Goal: Task Accomplishment & Management: Manage account settings

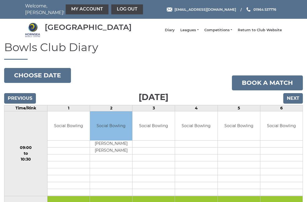
click at [43, 80] on button "Choose date" at bounding box center [37, 75] width 67 height 15
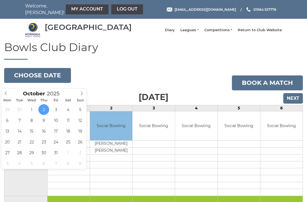
type input "2025-10-22"
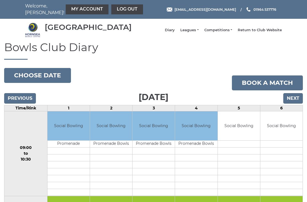
click at [79, 8] on link "My Account" at bounding box center [87, 9] width 43 height 10
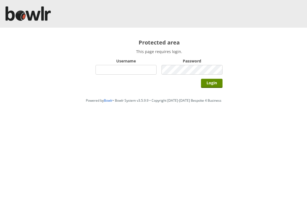
click at [232, 86] on div "Protected area This page requires login. Username Password Login" at bounding box center [159, 62] width 149 height 68
click at [235, 126] on div "Powered by Bowlr • Bowlr System v3.5.9.9 • Copyright 2014-2025 Bespoke 4 Busine…" at bounding box center [153, 114] width 307 height 39
click at [115, 41] on h2 "Protected area" at bounding box center [159, 42] width 127 height 7
click at [122, 70] on input "Username" at bounding box center [126, 70] width 61 height 10
type input "Hornseaindoorbowlsclub"
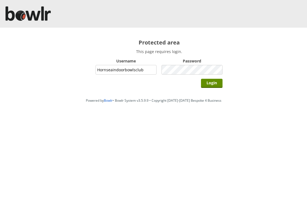
click at [219, 85] on input "Login" at bounding box center [212, 83] width 22 height 9
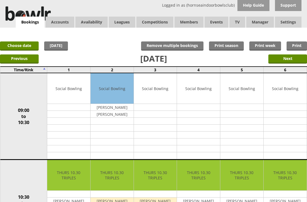
click at [28, 45] on link "Choose date" at bounding box center [19, 45] width 39 height 9
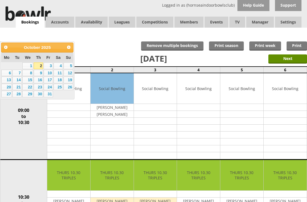
click at [32, 88] on link "22" at bounding box center [27, 87] width 11 height 7
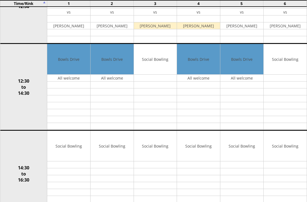
scroll to position [199, 0]
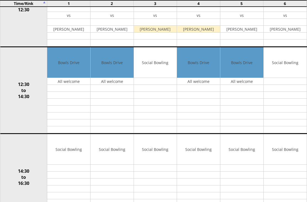
click at [0, 0] on link "Edit" at bounding box center [0, 0] width 0 height 0
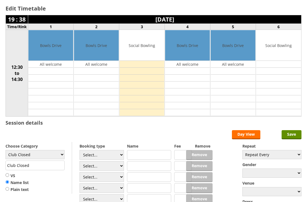
scroll to position [35, 0]
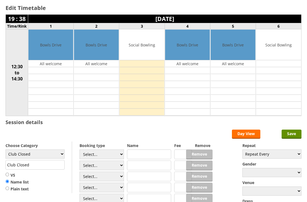
click at [62, 156] on select "Club Closed Singles League Triples League Pairs League Friendly Social Bowling …" at bounding box center [35, 153] width 59 height 9
select select "137"
type input "National Game"
click at [121, 156] on select "Select... Club Competition (Member) Club Competition (Visitor) National (Member…" at bounding box center [102, 154] width 44 height 10
select select "1_46"
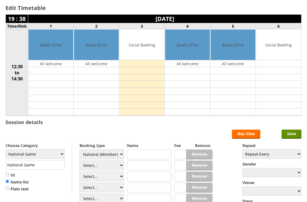
type input "6.0000"
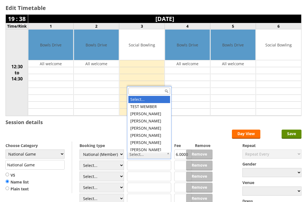
scroll to position [51, 0]
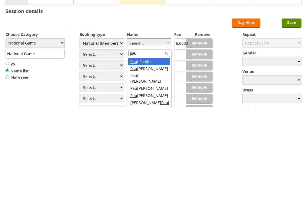
type input "paul"
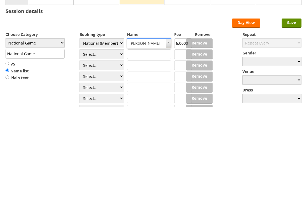
click at [296, 114] on input "Save" at bounding box center [292, 118] width 20 height 9
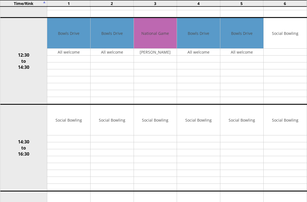
scroll to position [229, 0]
click at [0, 0] on input "Copy" at bounding box center [0, 0] width 0 height 0
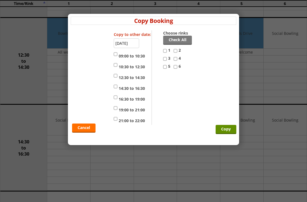
click at [120, 86] on label "14:30 to 16:30" at bounding box center [129, 87] width 31 height 8
click at [117, 86] on input "14:30 to 16:30" at bounding box center [116, 86] width 4 height 7
checkbox input "true"
click at [166, 61] on input "3" at bounding box center [165, 59] width 4 height 7
checkbox input "true"
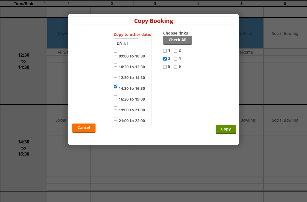
click at [229, 130] on input "Copy" at bounding box center [226, 129] width 21 height 9
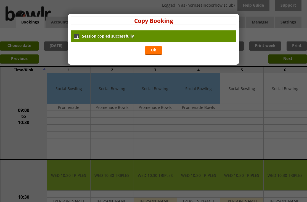
click at [153, 52] on link "Ok" at bounding box center [153, 50] width 17 height 9
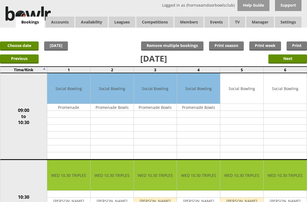
click at [0, 0] on div "Edit" at bounding box center [0, 0] width 0 height 0
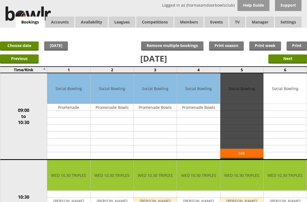
click at [0, 0] on link "Log Out" at bounding box center [0, 0] width 0 height 0
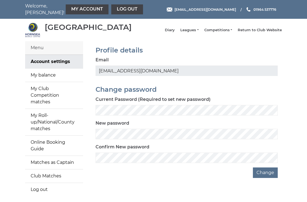
click at [56, 118] on link "My Roll-up/National/County matches" at bounding box center [54, 122] width 58 height 27
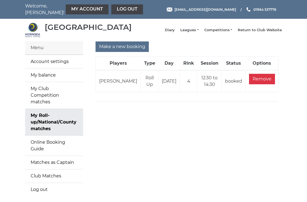
click at [114, 11] on link "Log out" at bounding box center [127, 9] width 32 height 10
